Goal: Navigation & Orientation: Find specific page/section

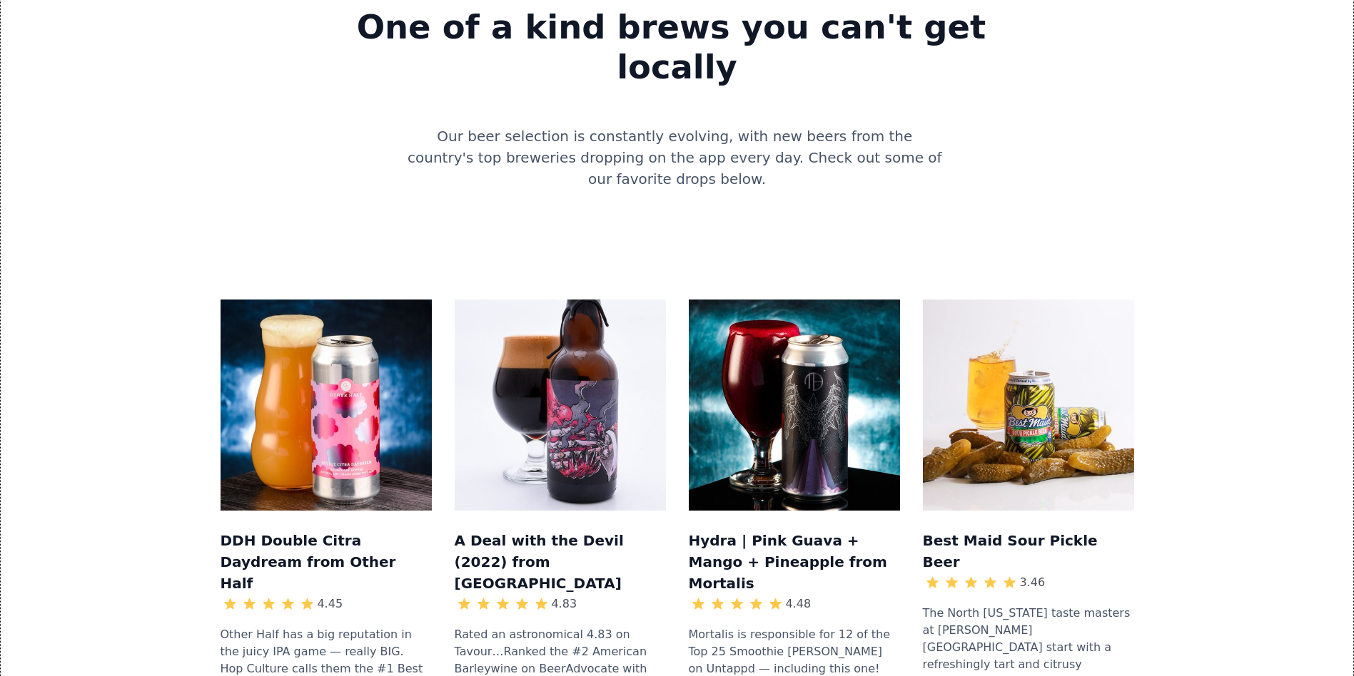
scroll to position [1307, 0]
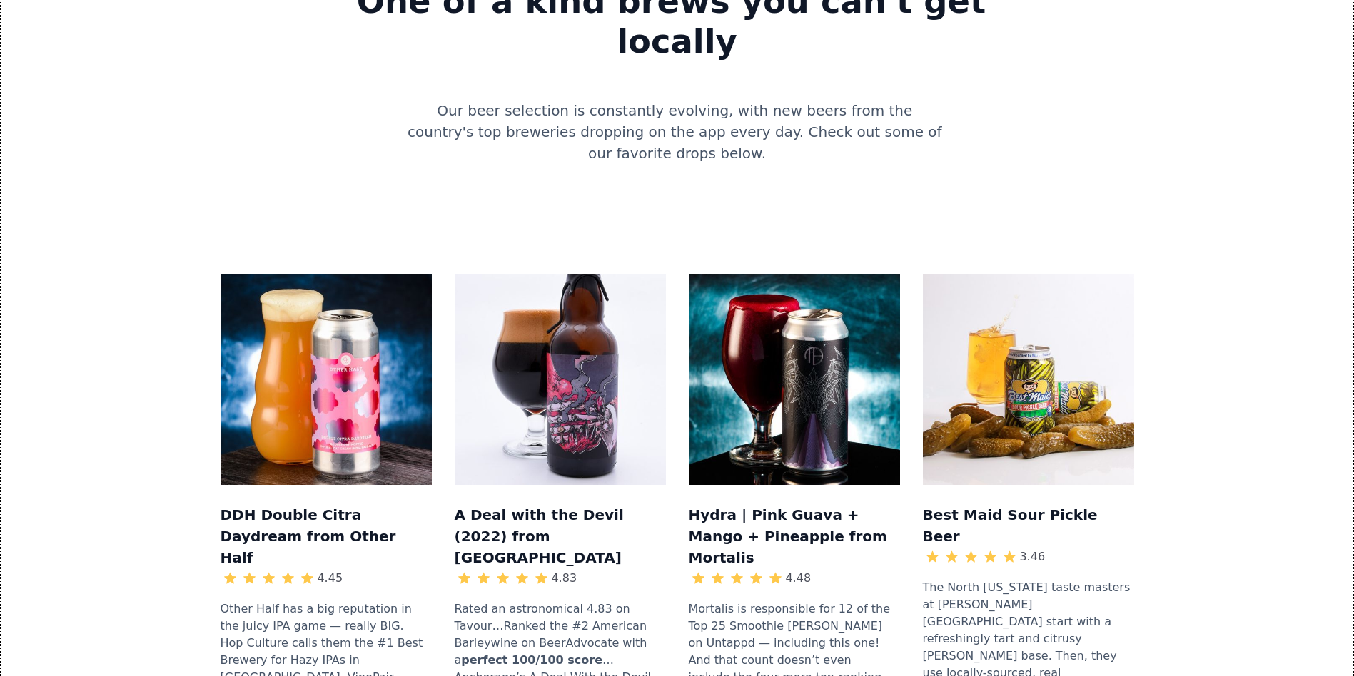
click at [758, 327] on img at bounding box center [794, 379] width 211 height 211
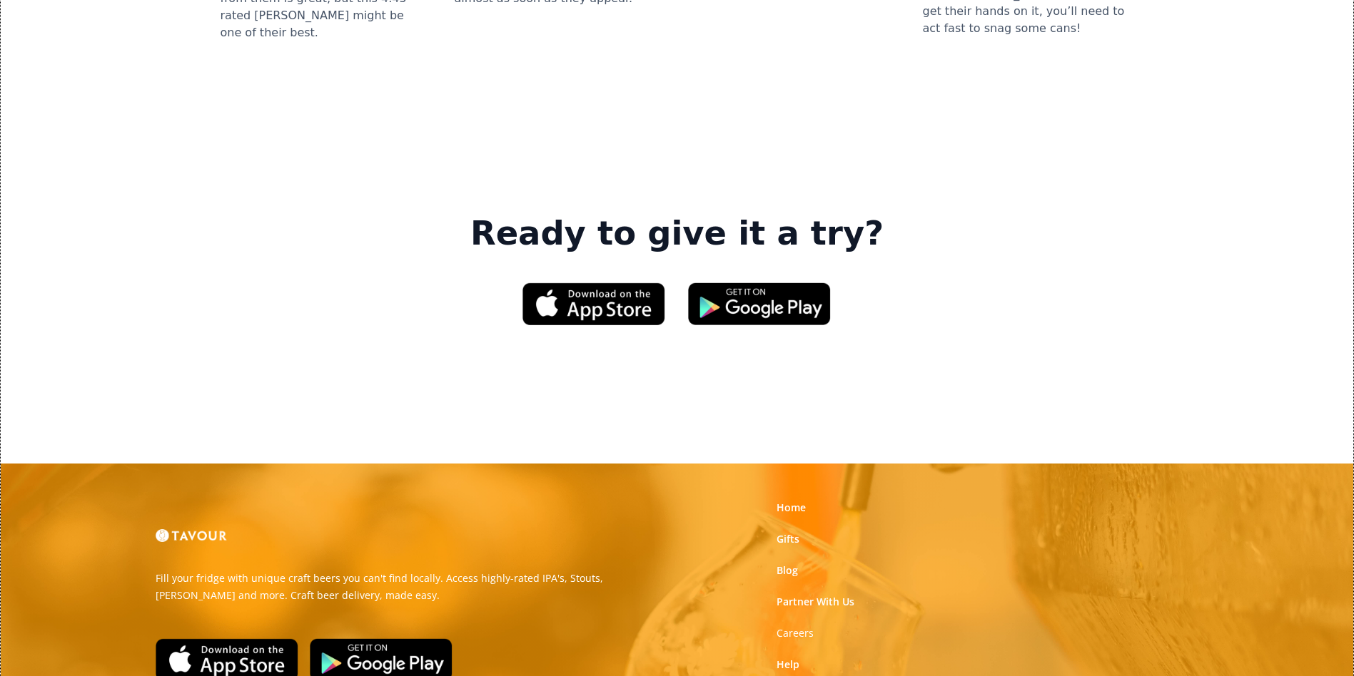
scroll to position [2164, 0]
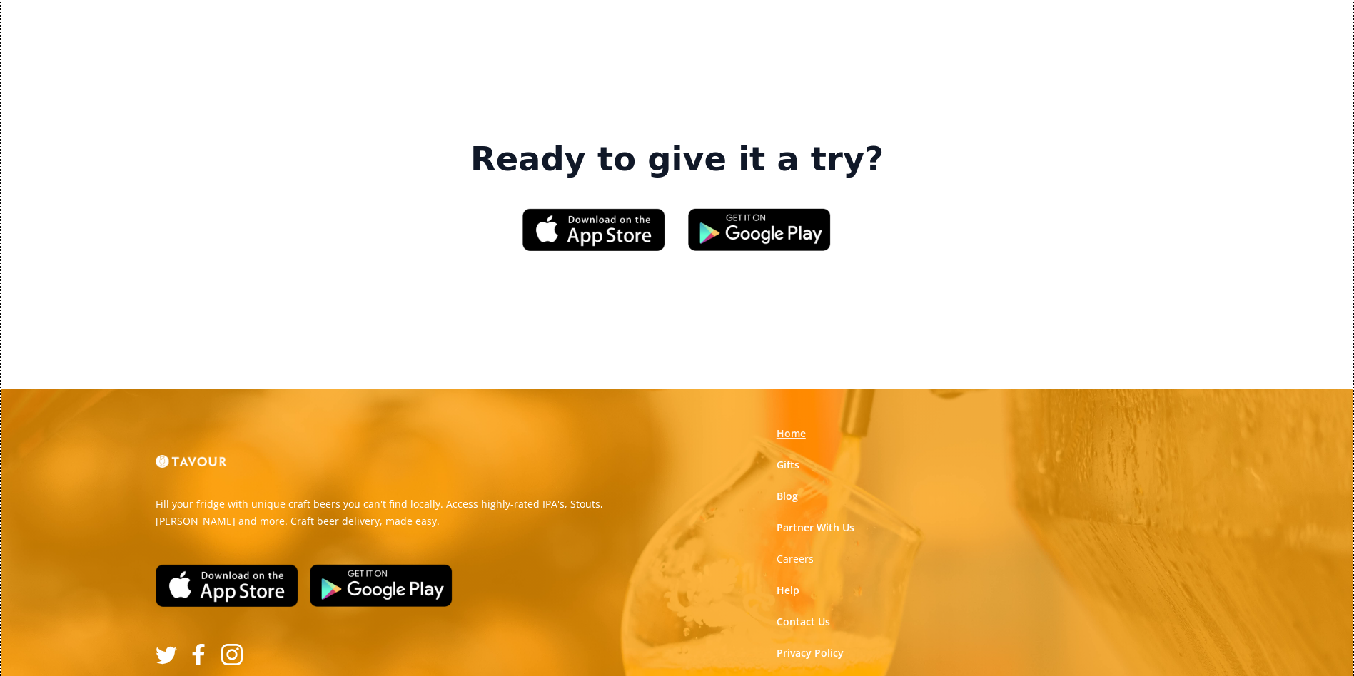
click at [784, 427] on link "Home" at bounding box center [790, 434] width 29 height 14
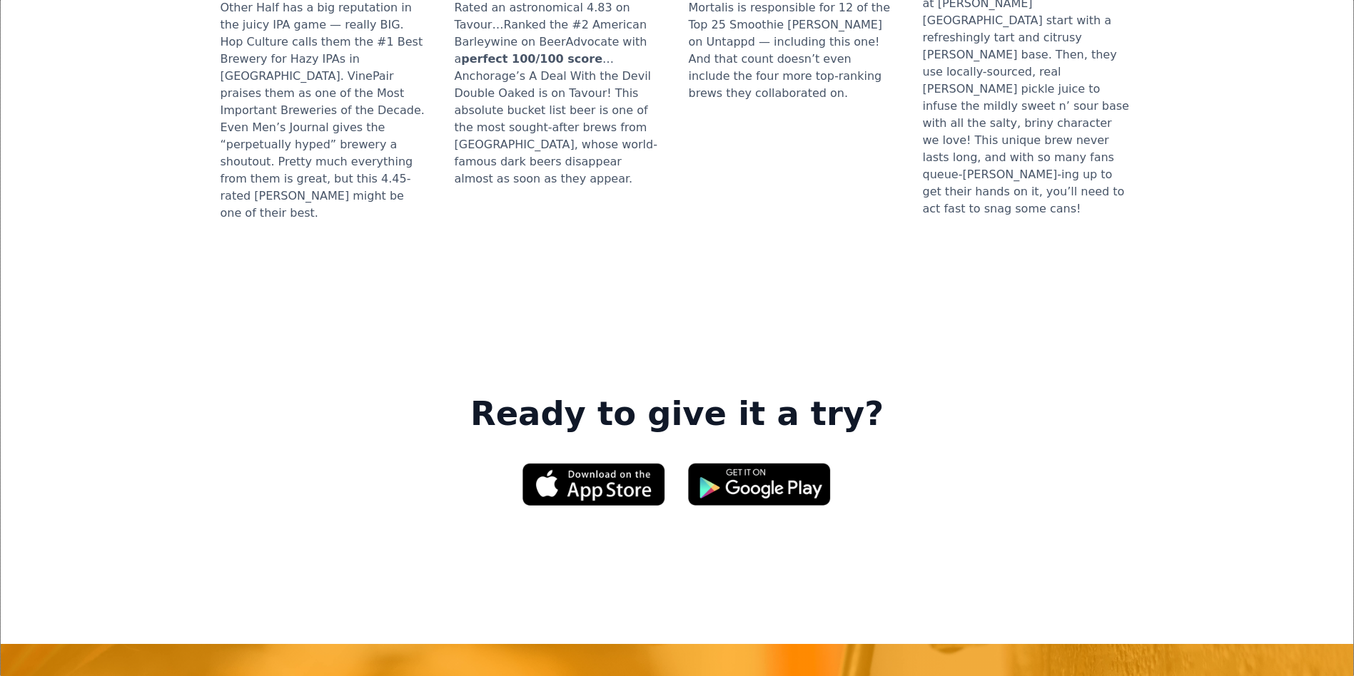
scroll to position [2069, 0]
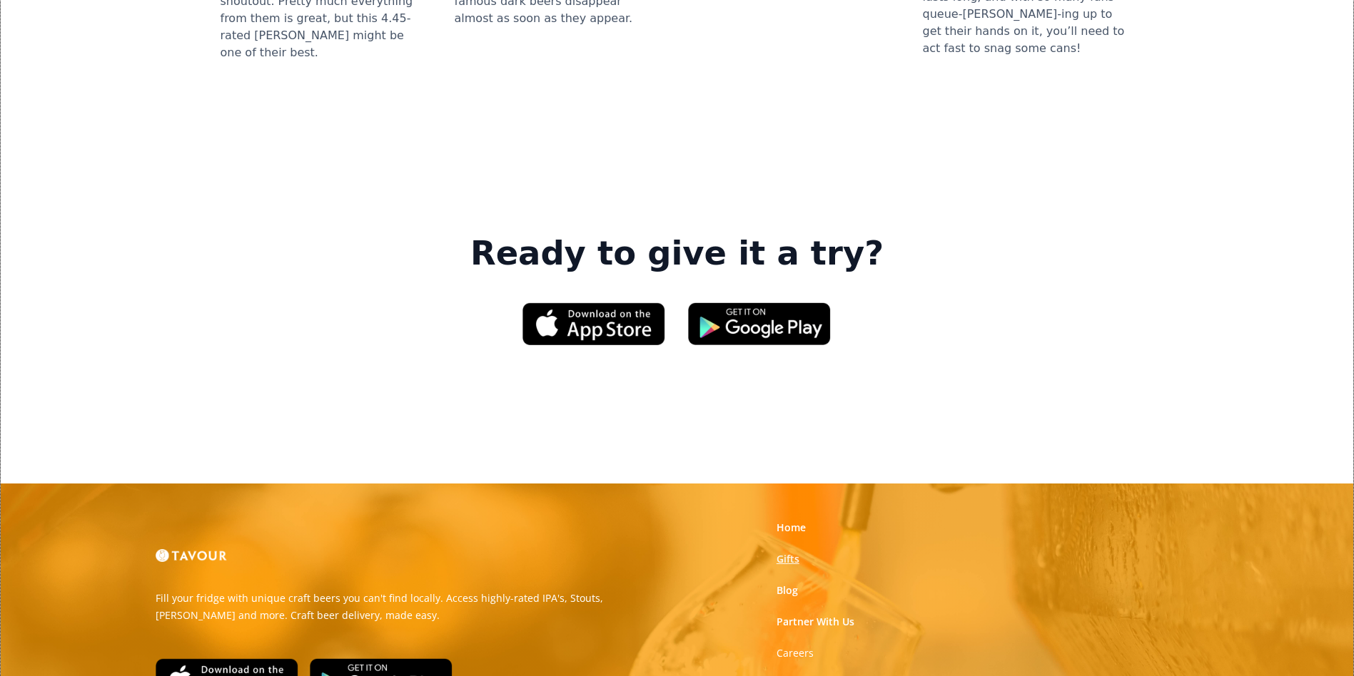
click at [789, 552] on link "Gifts" at bounding box center [787, 559] width 23 height 14
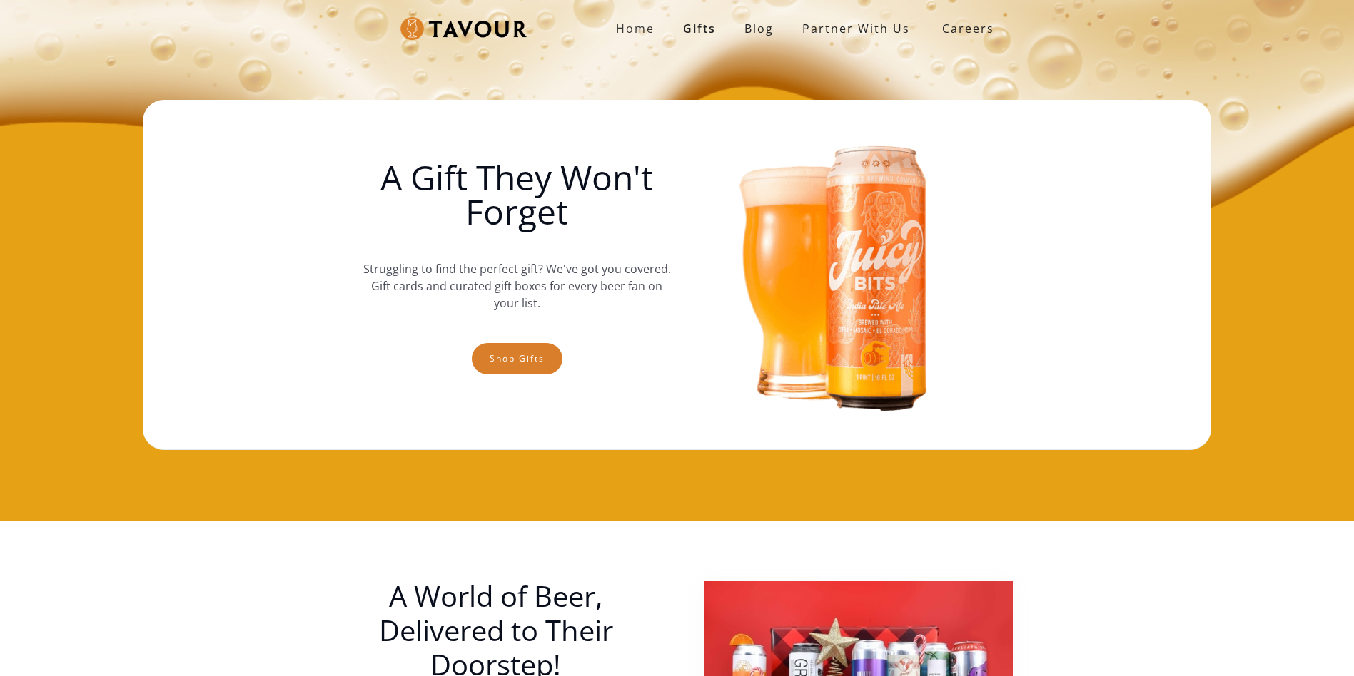
click at [639, 32] on strong "Home" at bounding box center [635, 29] width 39 height 16
